Goal: Information Seeking & Learning: Learn about a topic

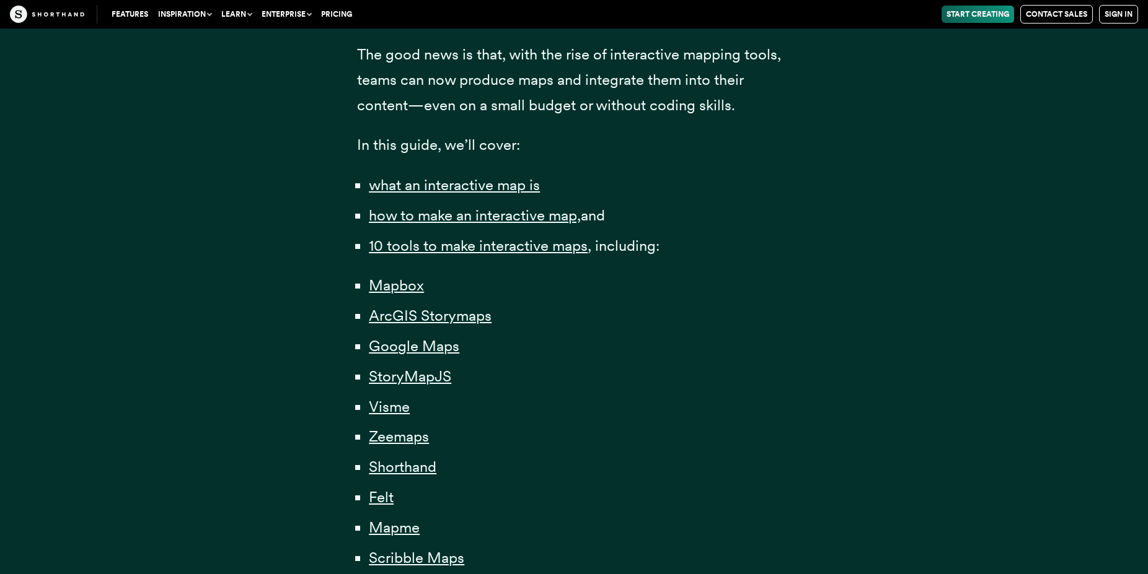
scroll to position [822, 0]
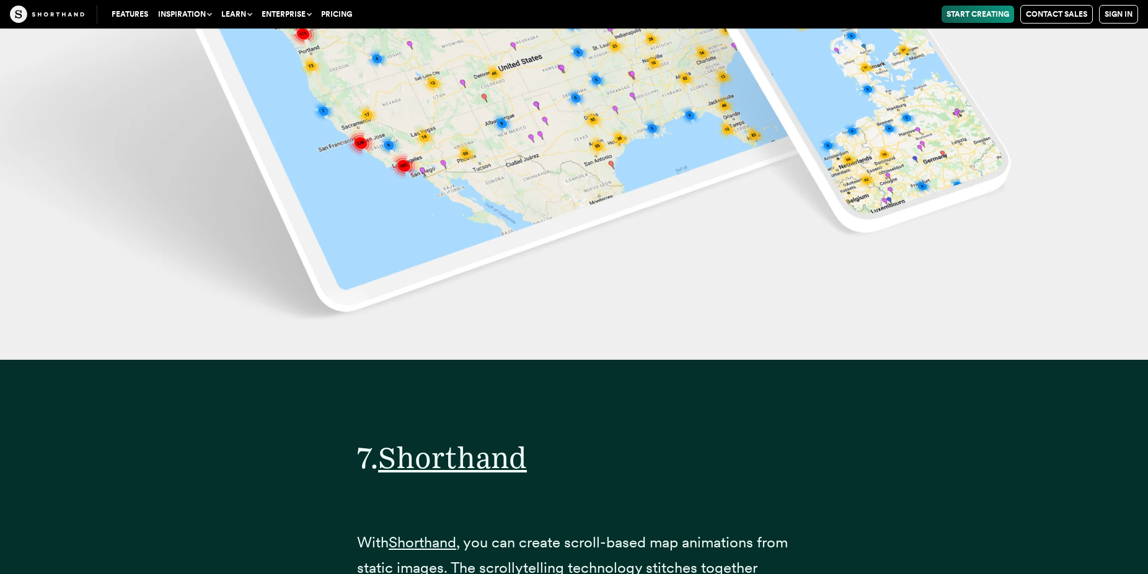
scroll to position [22788, 0]
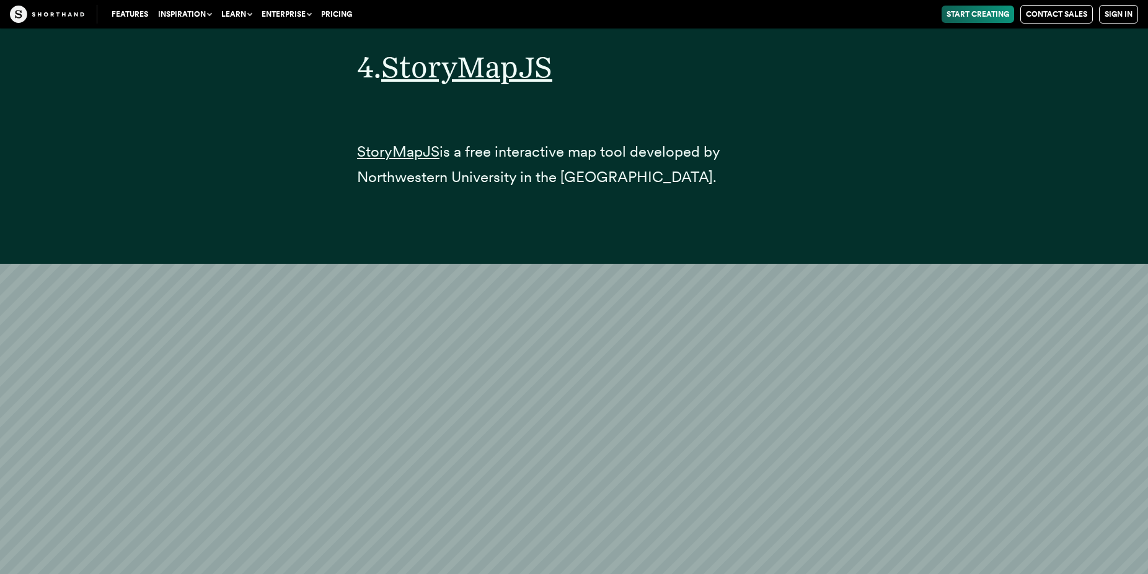
scroll to position [14139, 0]
click at [436, 86] on span "StoryMapJS" at bounding box center [466, 67] width 171 height 37
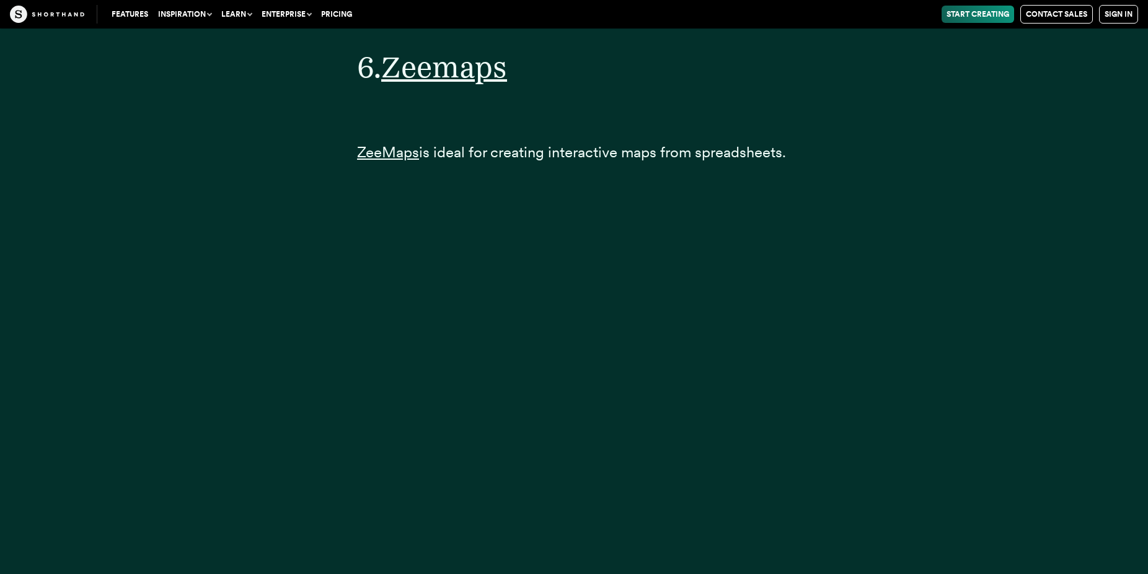
scroll to position [20143, 0]
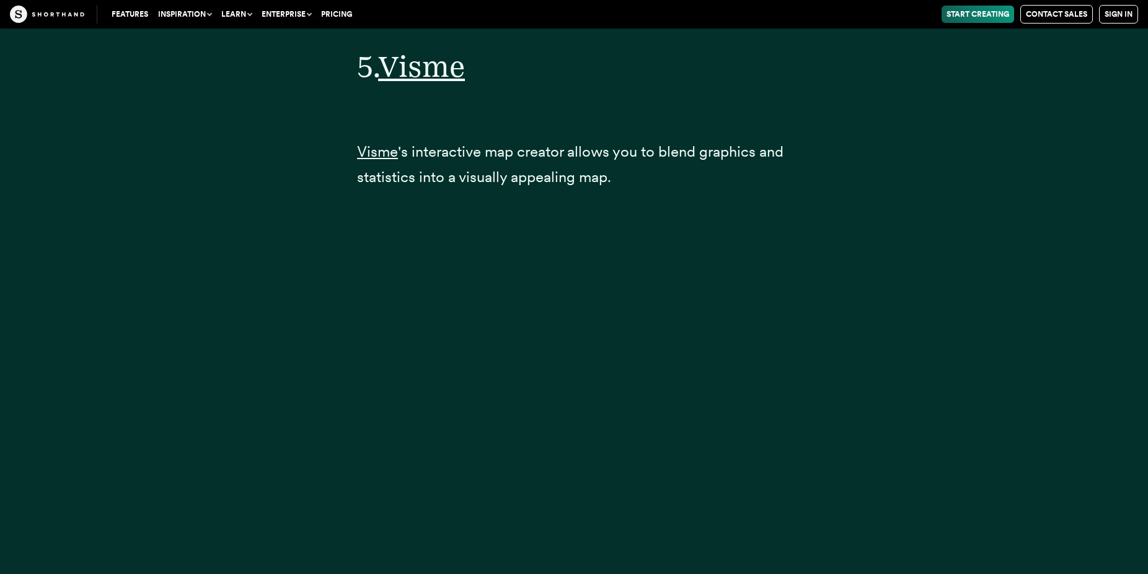
scroll to position [17348, 0]
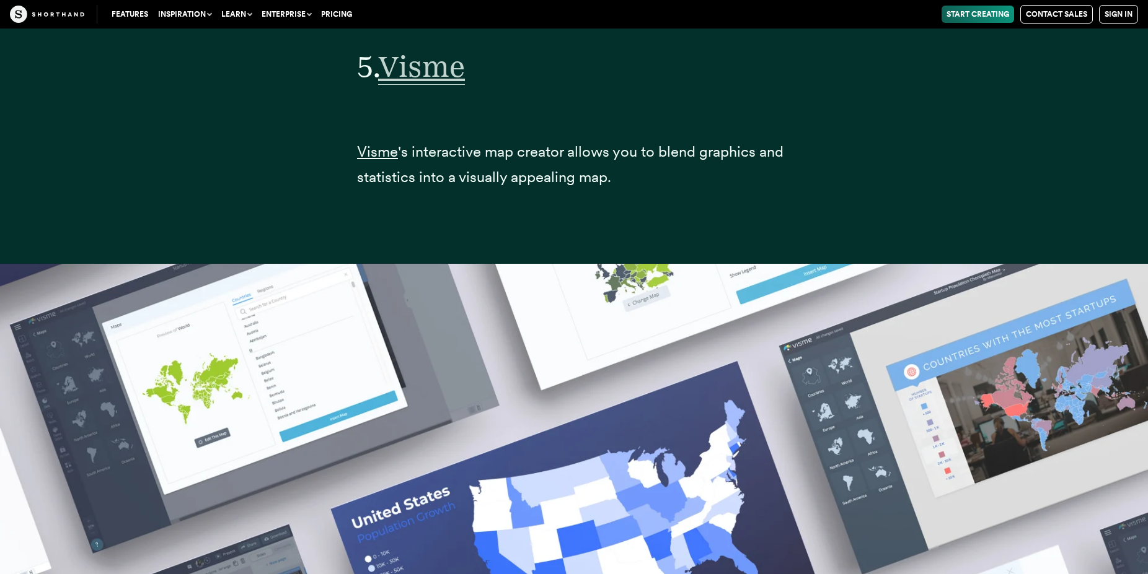
click at [415, 85] on span "Visme" at bounding box center [421, 66] width 87 height 37
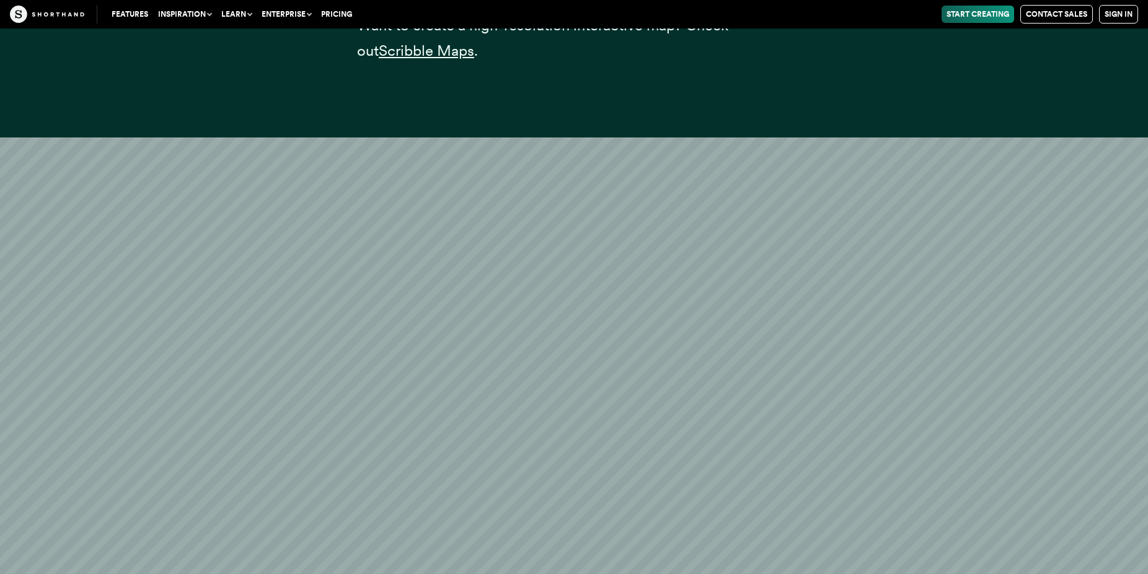
scroll to position [30381, 0]
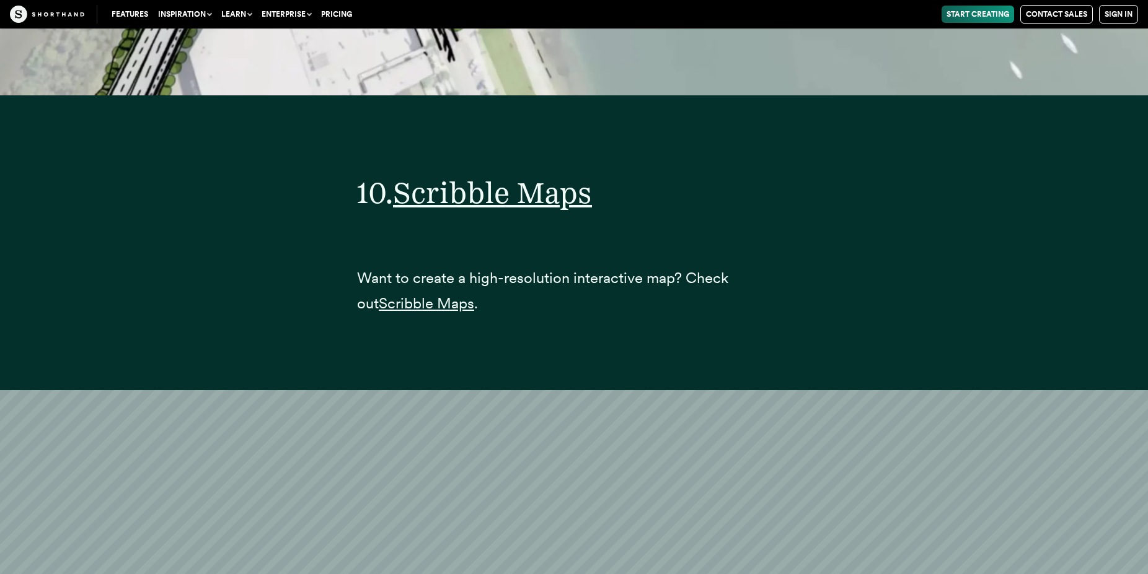
click at [962, 13] on link "Start Creating" at bounding box center [977, 14] width 72 height 17
